Goal: Transaction & Acquisition: Purchase product/service

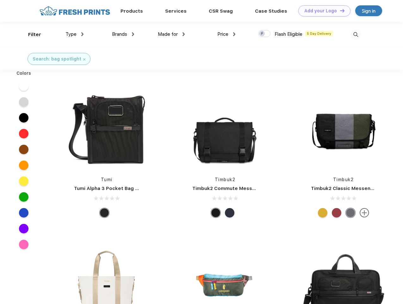
click at [322, 11] on link "Add your Logo Design Tool" at bounding box center [324, 10] width 52 height 11
click at [0, 0] on div "Design Tool" at bounding box center [0, 0] width 0 height 0
click at [340, 10] on link "Add your Logo Design Tool" at bounding box center [324, 10] width 52 height 11
click at [30, 34] on div "Filter" at bounding box center [34, 34] width 13 height 7
click at [75, 34] on span "Type" at bounding box center [71, 34] width 11 height 6
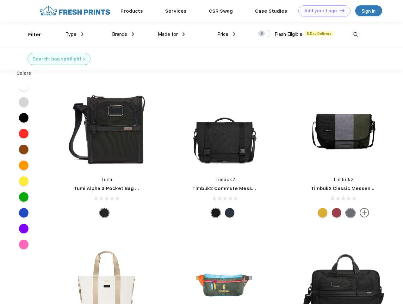
click at [123, 34] on span "Brands" at bounding box center [119, 34] width 15 height 6
click at [172, 34] on span "Made for" at bounding box center [168, 34] width 20 height 6
click at [227, 34] on span "Price" at bounding box center [222, 34] width 11 height 6
click at [265, 34] on div at bounding box center [264, 33] width 12 height 7
click at [262, 34] on input "checkbox" at bounding box center [260, 32] width 4 height 4
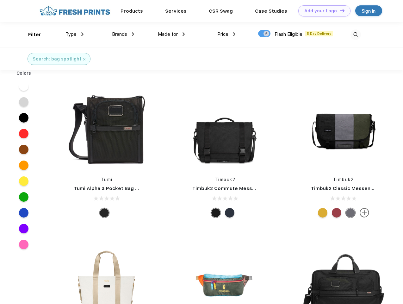
click at [356, 34] on img at bounding box center [356, 34] width 10 height 10
